Goal: Task Accomplishment & Management: Manage account settings

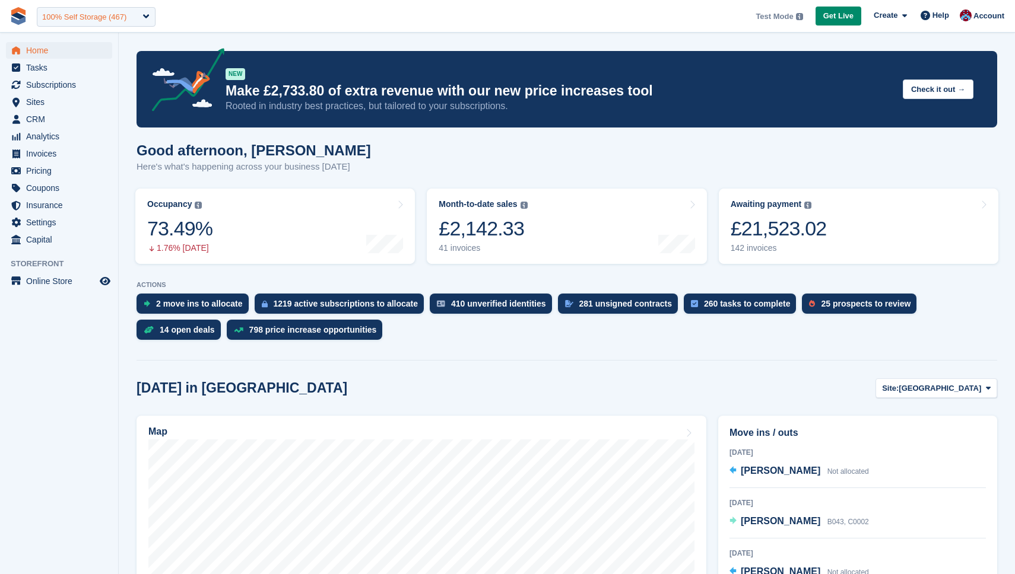
click at [106, 22] on div "100% Self Storage (467)" at bounding box center [84, 17] width 84 height 12
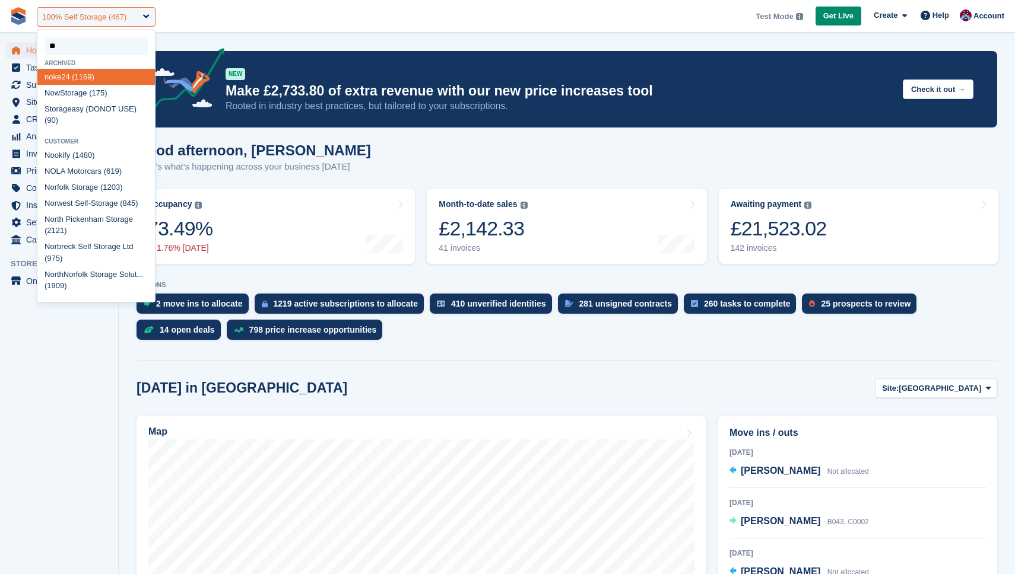
type input "***"
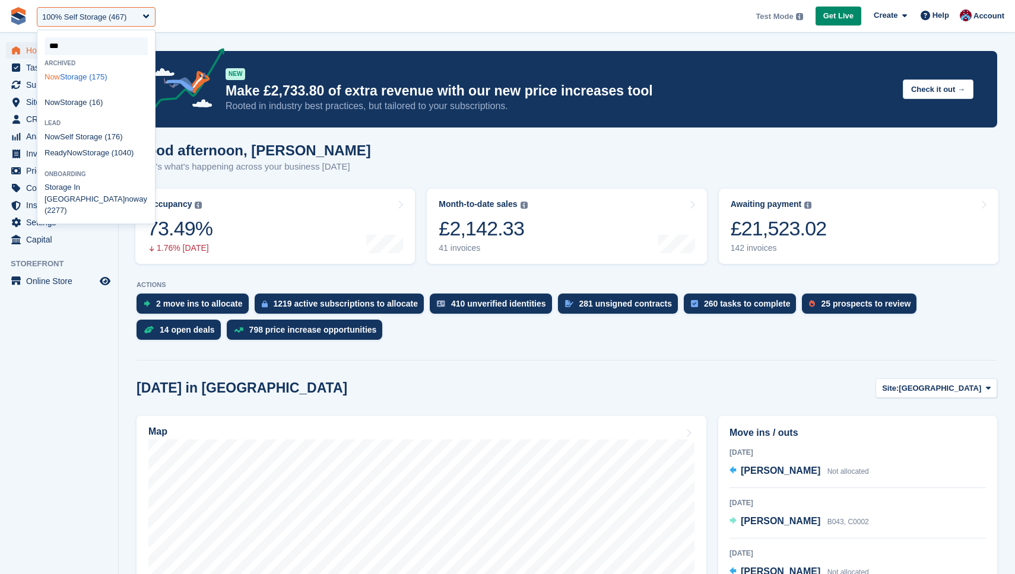
click at [74, 74] on div "Now Storage (175)" at bounding box center [95, 77] width 117 height 16
select select "***"
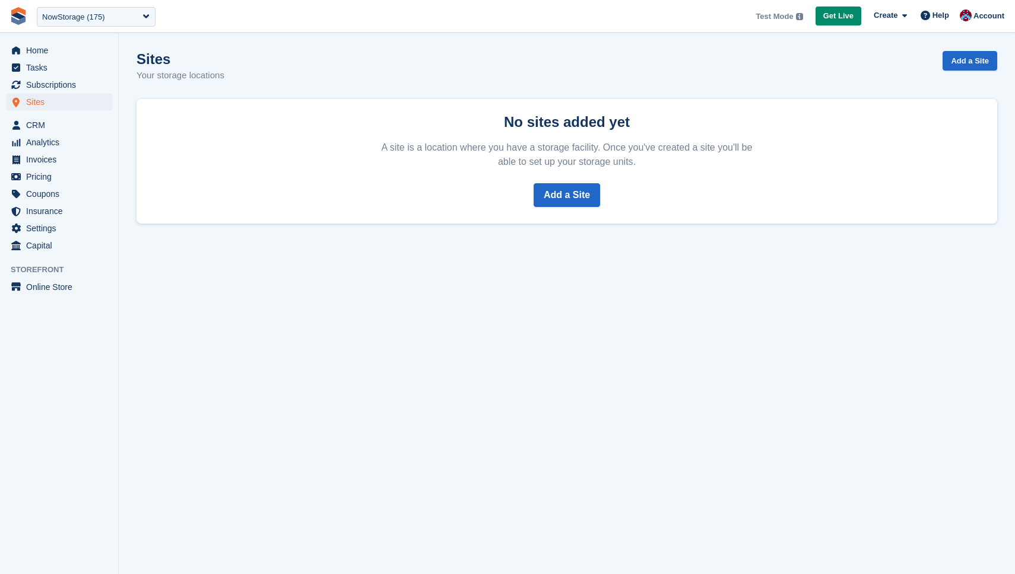
click at [43, 112] on div "Sites Sites Sites" at bounding box center [59, 105] width 118 height 23
click at [39, 117] on span "CRM" at bounding box center [61, 125] width 71 height 17
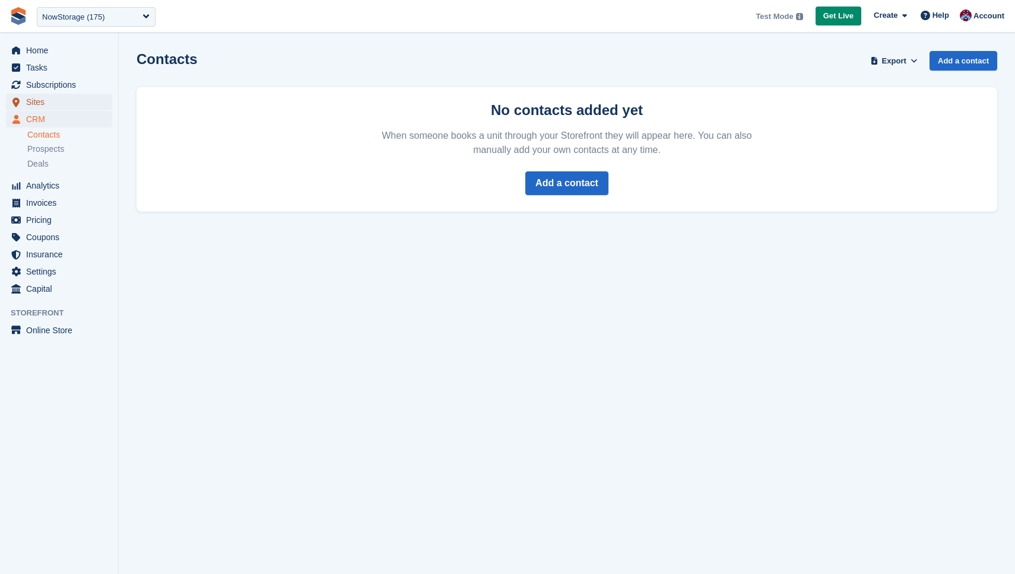
click at [39, 97] on span "Sites" at bounding box center [61, 102] width 71 height 17
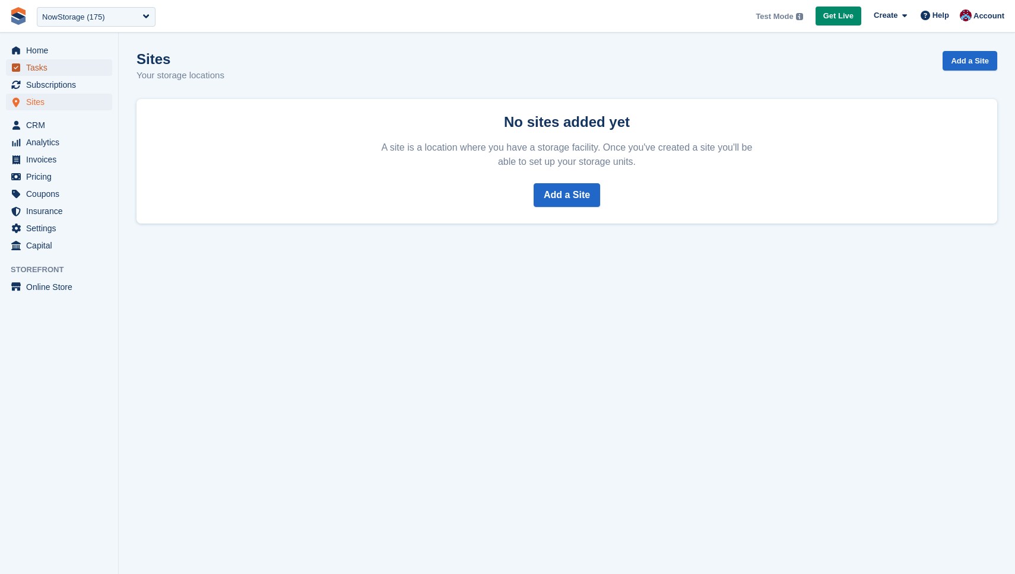
click at [34, 74] on span "Tasks" at bounding box center [61, 67] width 71 height 17
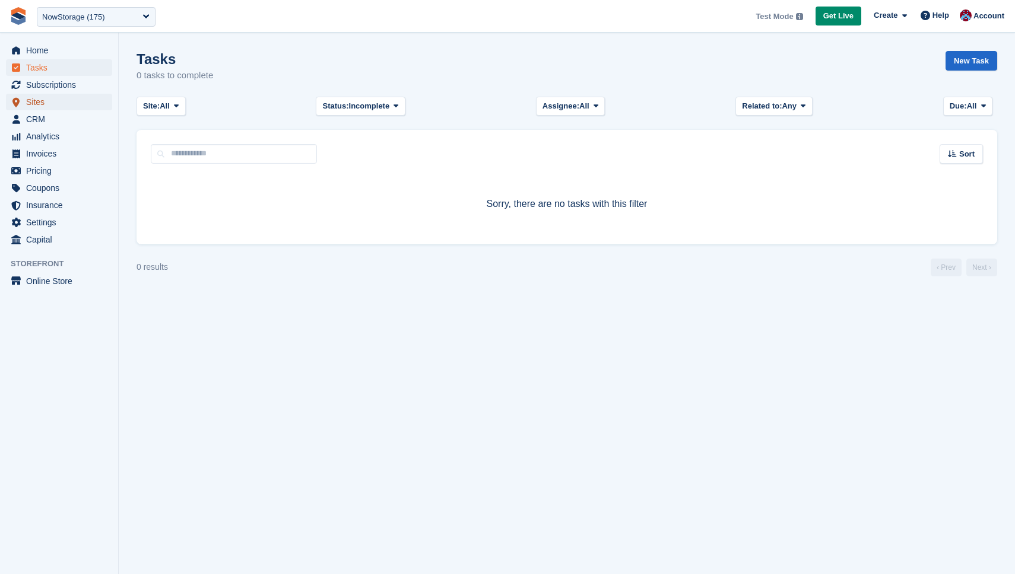
click at [39, 97] on span "Sites" at bounding box center [61, 102] width 71 height 17
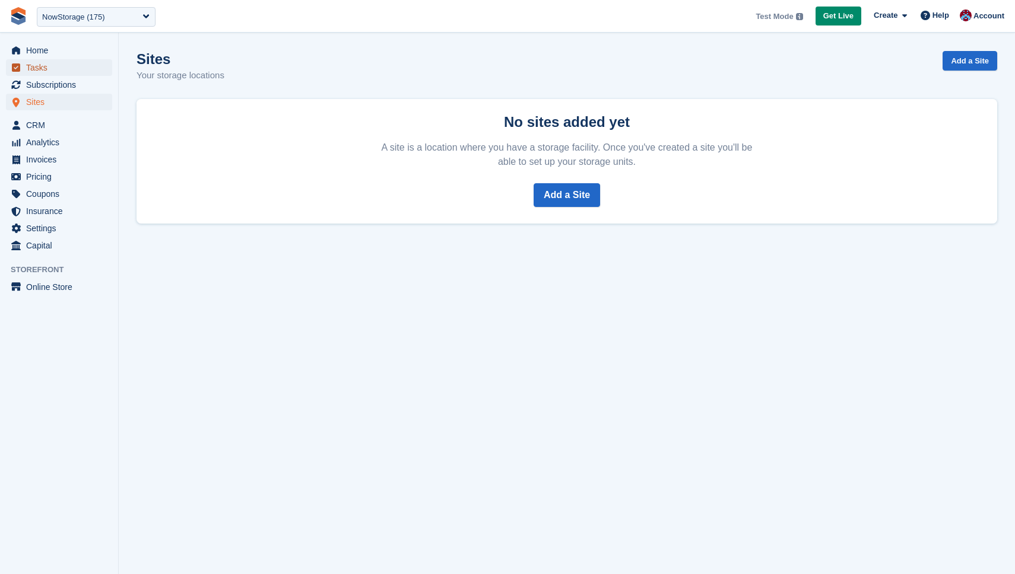
click at [53, 65] on span "Tasks" at bounding box center [61, 67] width 71 height 17
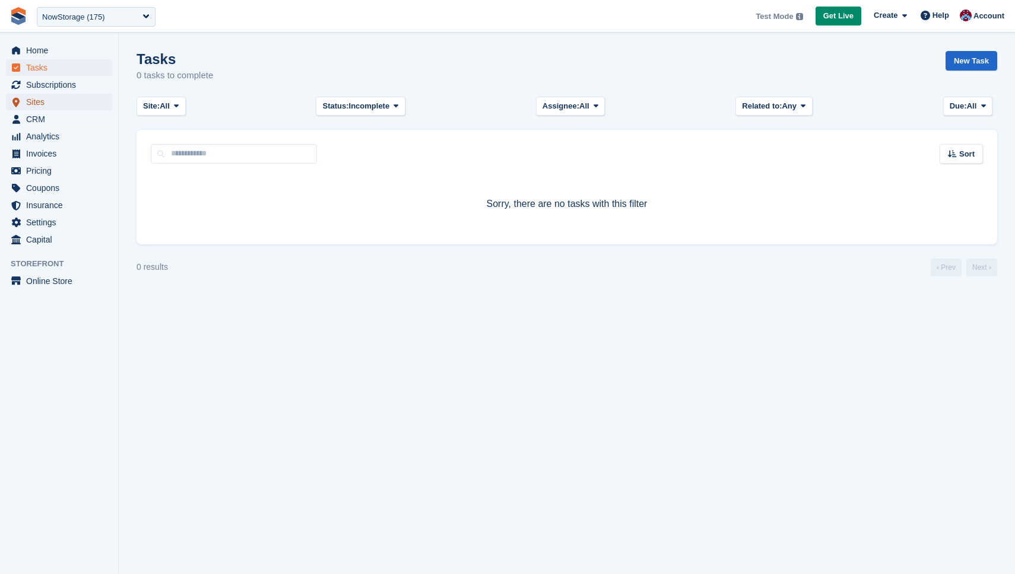
click at [42, 104] on span "Sites" at bounding box center [61, 102] width 71 height 17
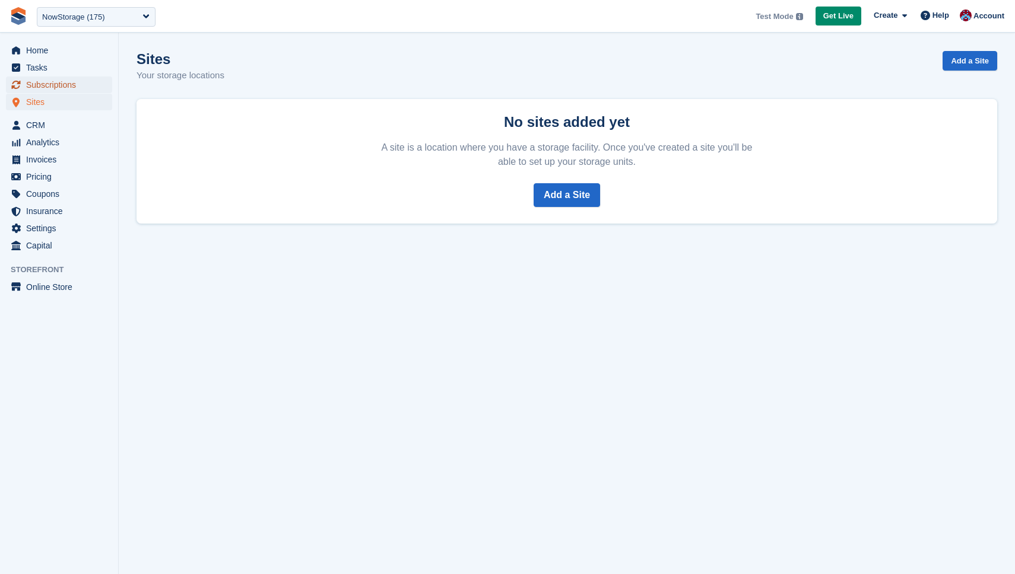
click at [60, 78] on span "Subscriptions" at bounding box center [61, 85] width 71 height 17
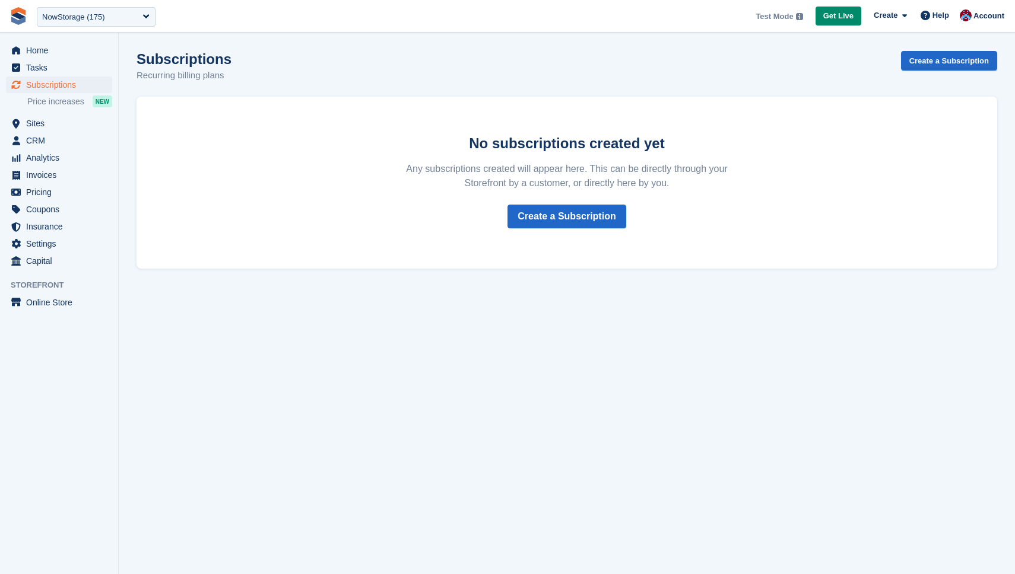
click at [301, 47] on section "Subscriptions Recurring billing plans Create a Subscription No subscriptions cr…" at bounding box center [567, 287] width 896 height 574
click at [119, 20] on div "NowStorage (175)" at bounding box center [96, 17] width 119 height 20
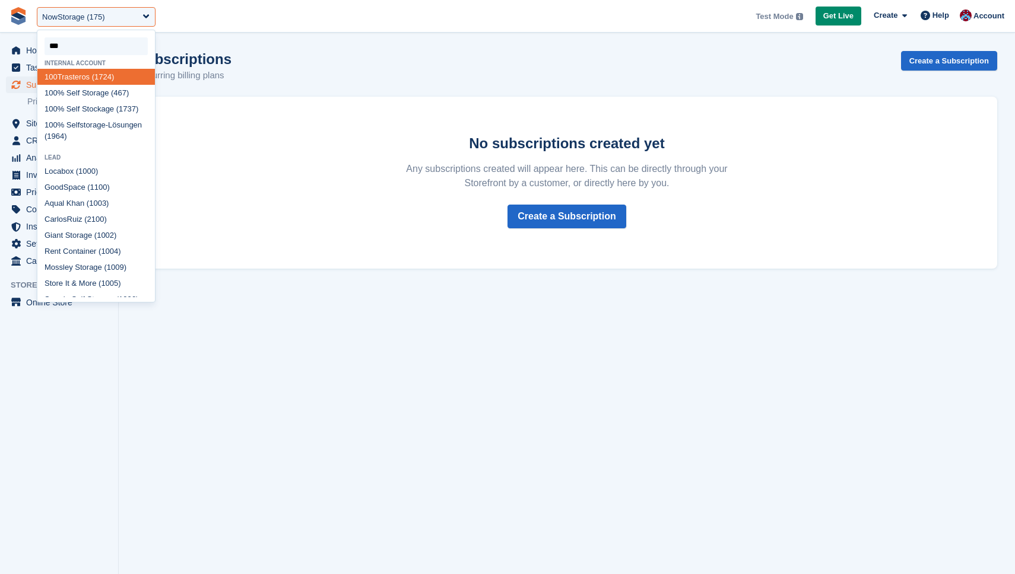
type input "****"
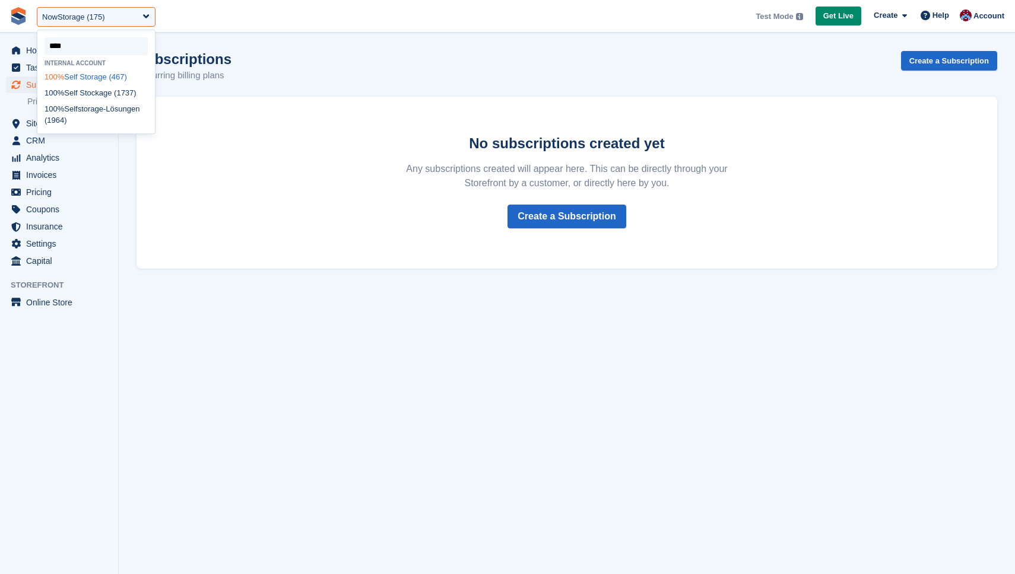
click at [79, 77] on div "100% Self Storage (467)" at bounding box center [95, 77] width 117 height 16
select select "***"
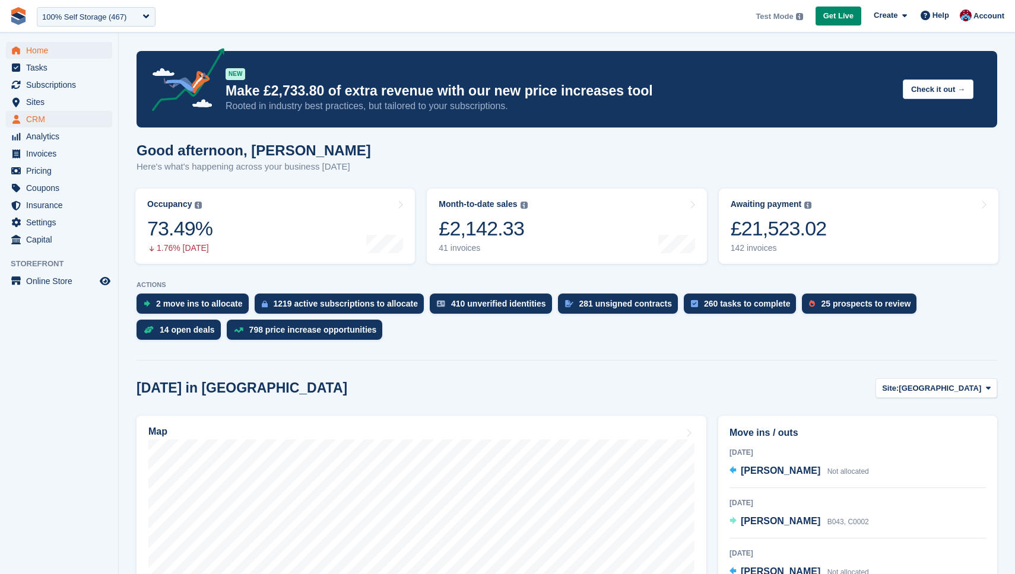
scroll to position [14, 0]
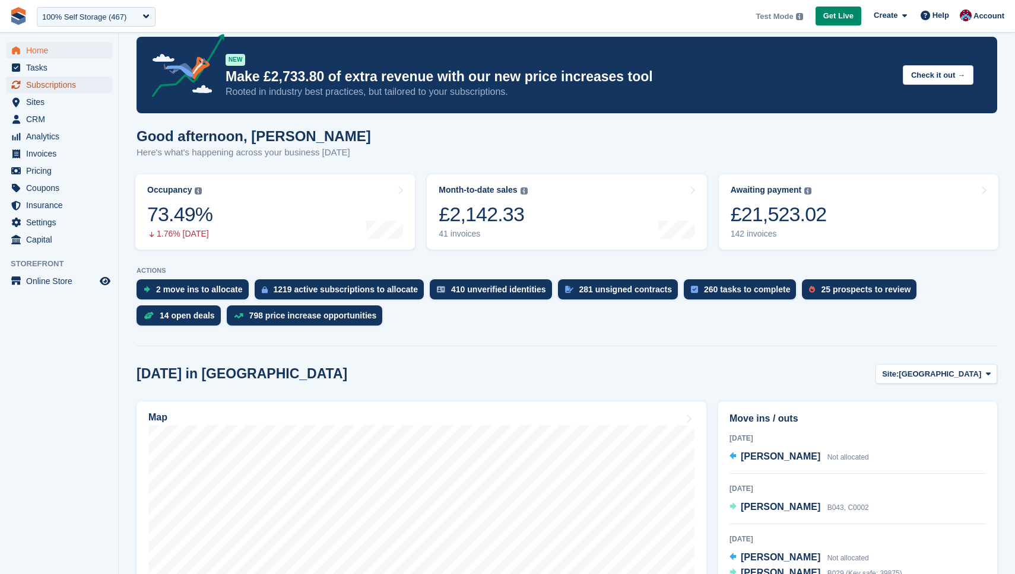
click at [58, 87] on span "Subscriptions" at bounding box center [61, 85] width 71 height 17
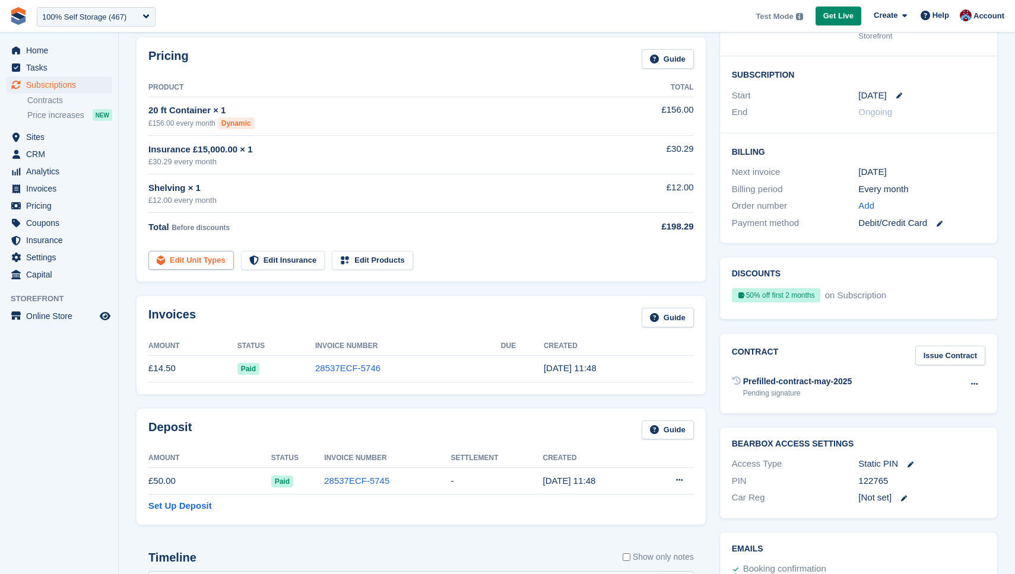
scroll to position [156, 0]
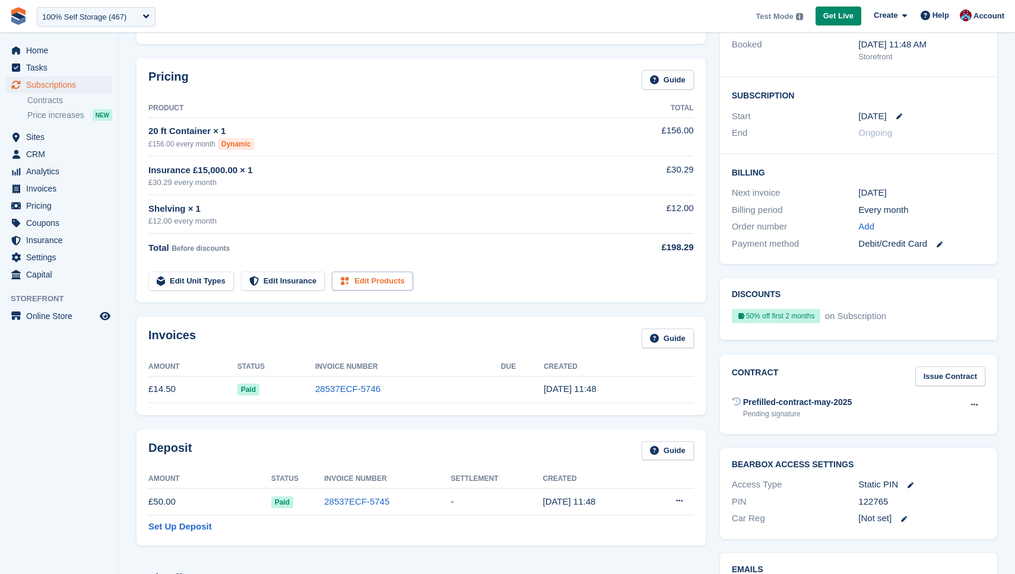
click at [380, 272] on link "Edit Products" at bounding box center [372, 282] width 81 height 20
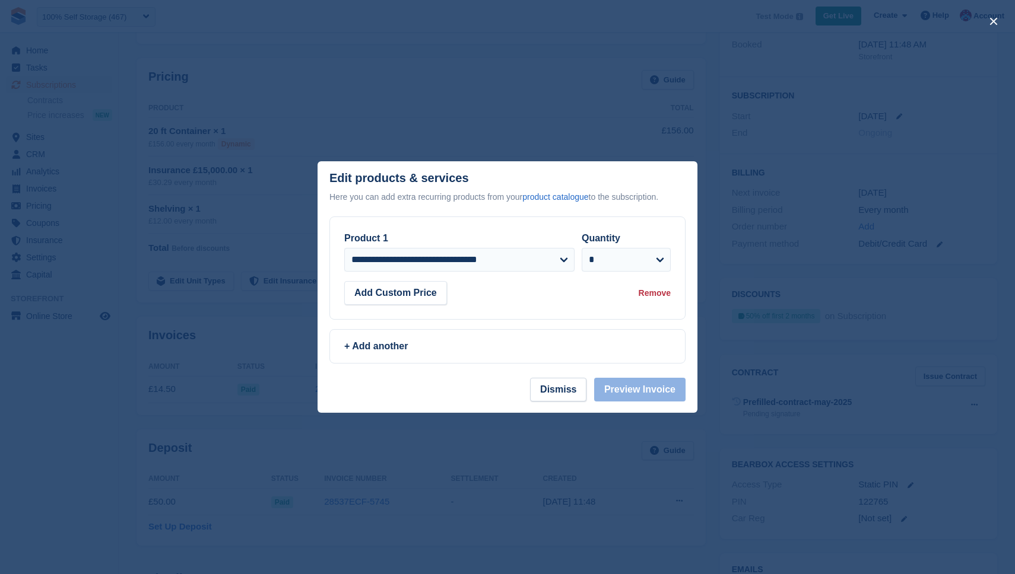
click at [253, 164] on div at bounding box center [507, 287] width 1015 height 574
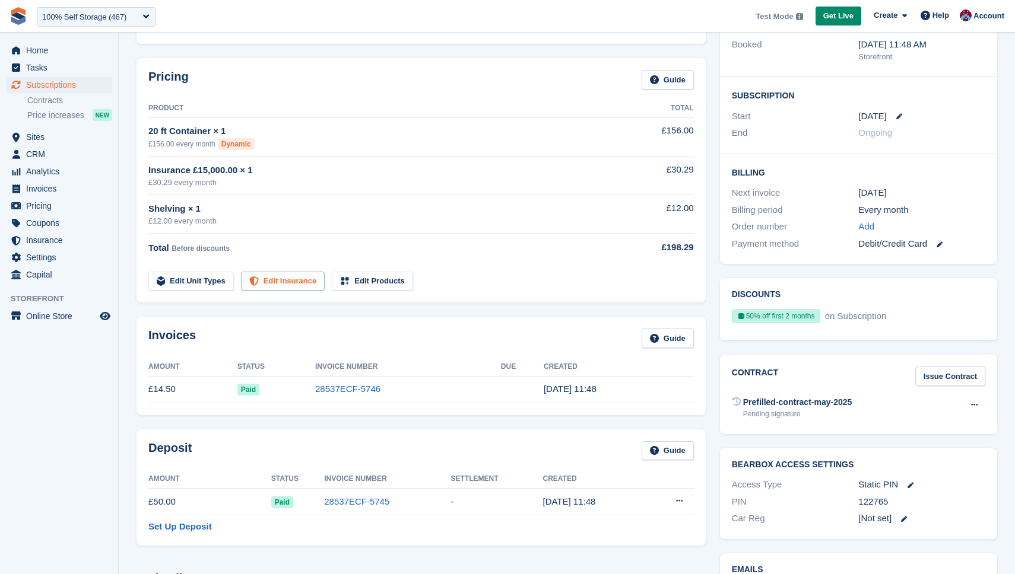
click at [279, 287] on link "Edit Insurance" at bounding box center [283, 282] width 84 height 20
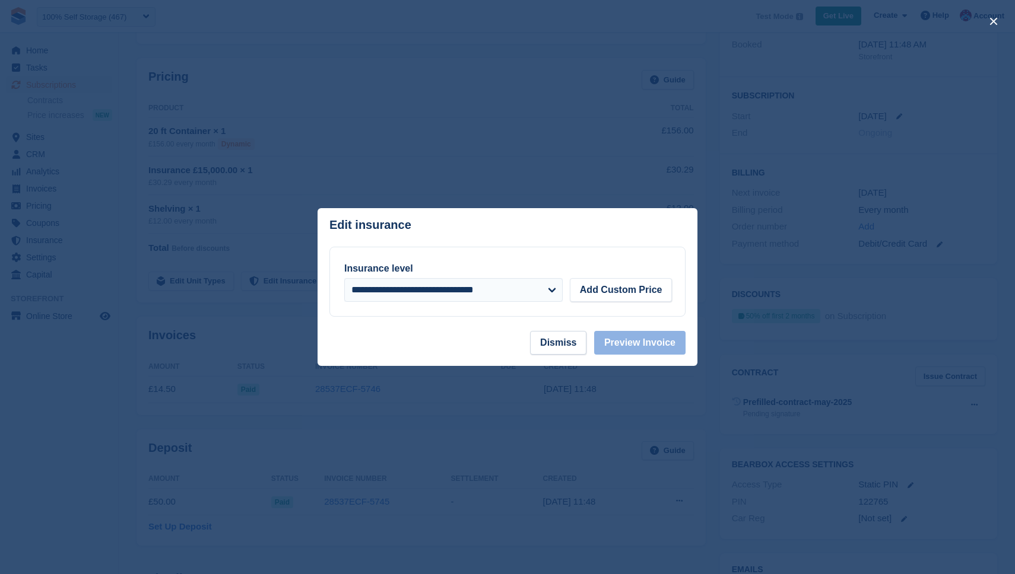
click at [258, 277] on div at bounding box center [507, 287] width 1015 height 574
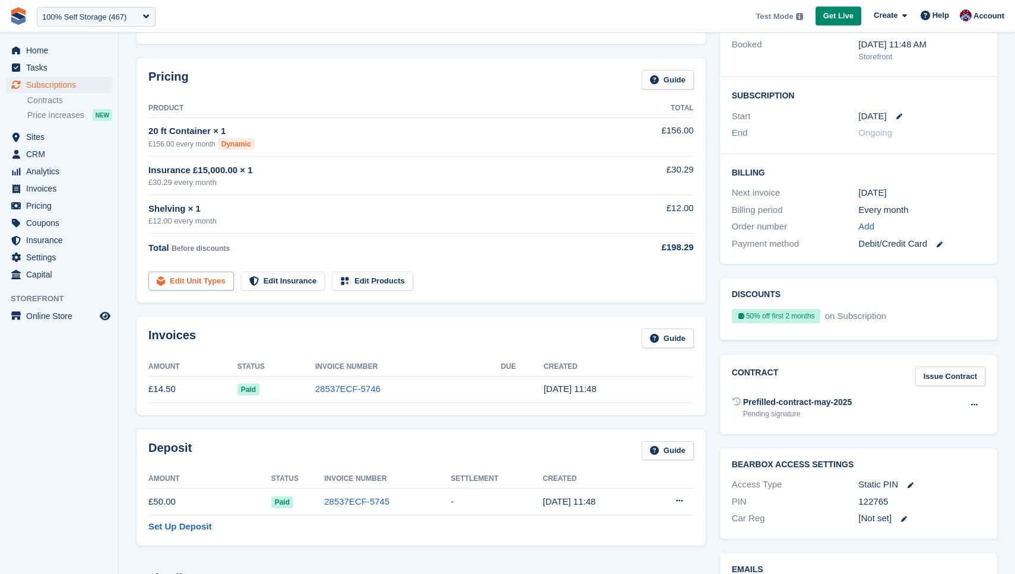
click at [187, 280] on link "Edit Unit Types" at bounding box center [190, 282] width 85 height 20
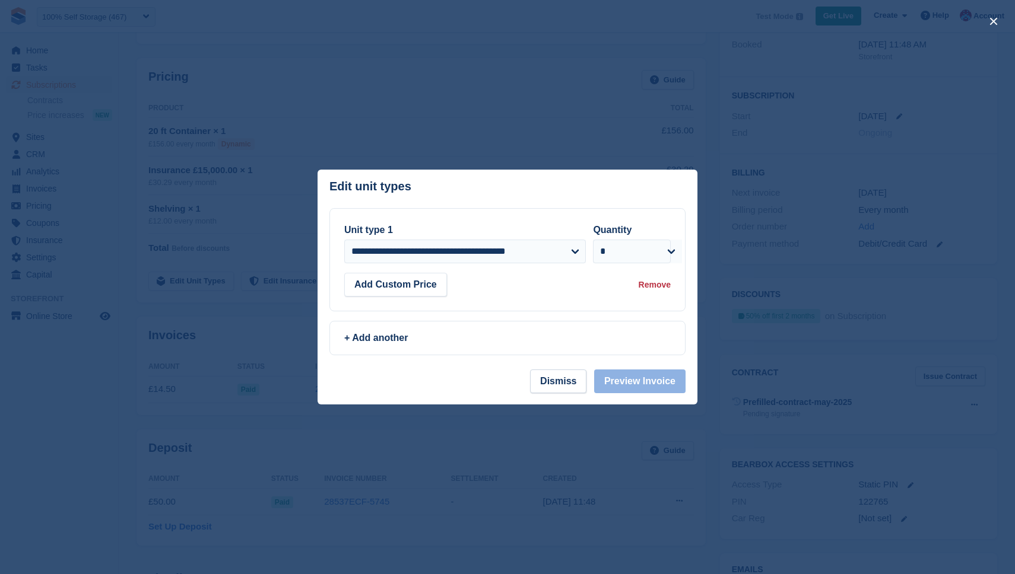
click at [221, 260] on div at bounding box center [507, 287] width 1015 height 574
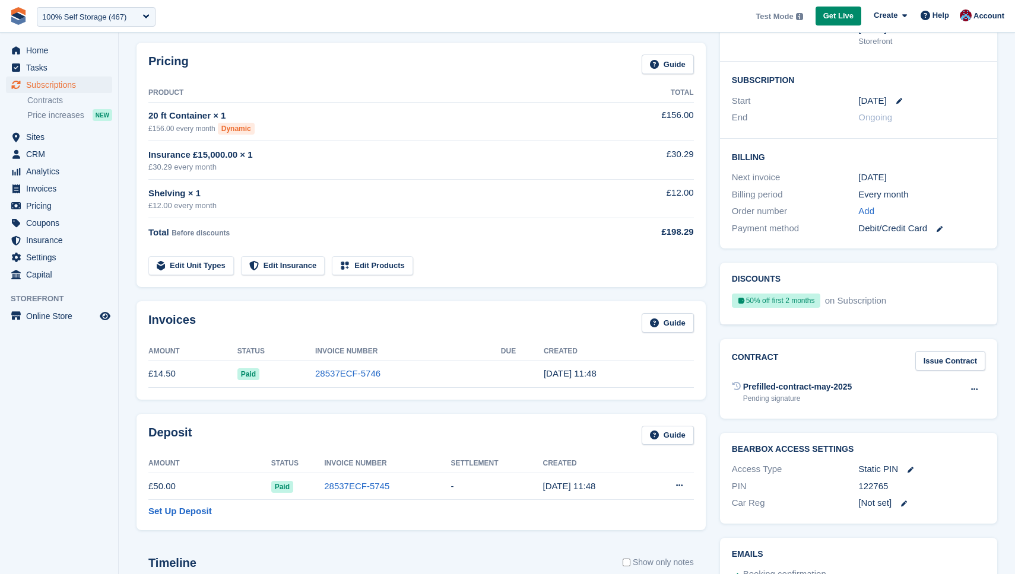
scroll to position [175, 0]
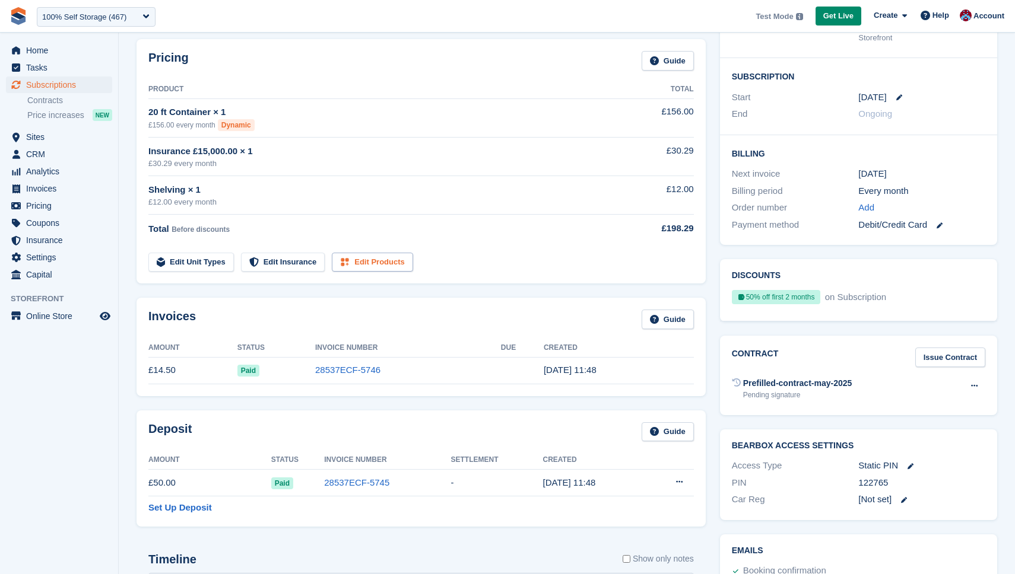
click at [380, 255] on link "Edit Products" at bounding box center [372, 263] width 81 height 20
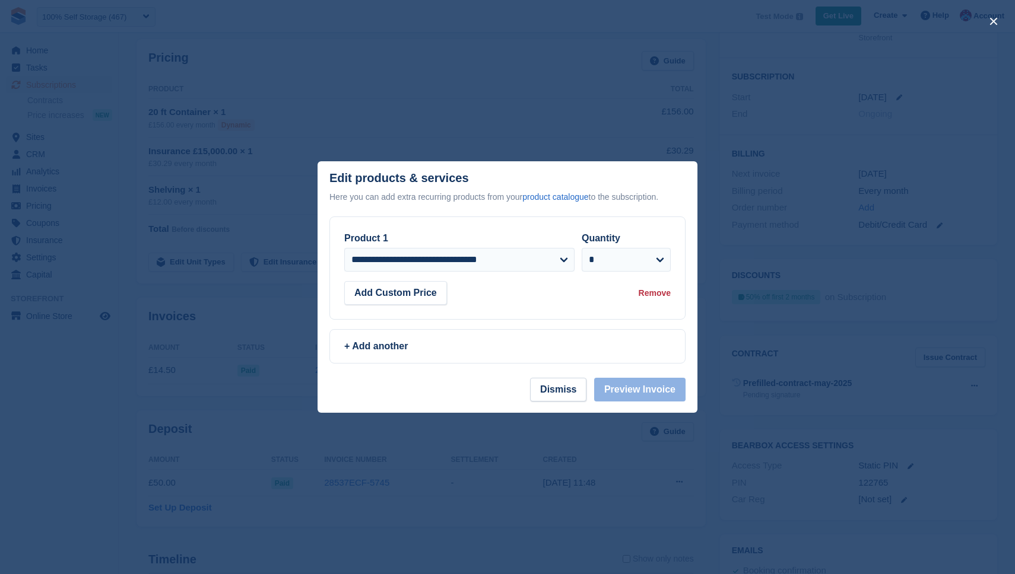
click at [173, 281] on div at bounding box center [507, 287] width 1015 height 574
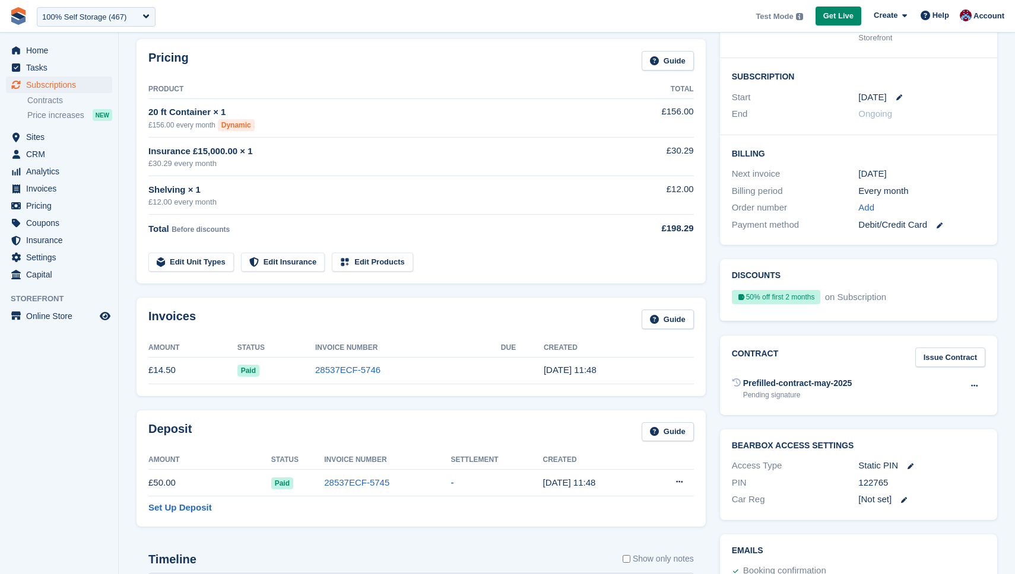
scroll to position [148, 0]
